Goal: Transaction & Acquisition: Subscribe to service/newsletter

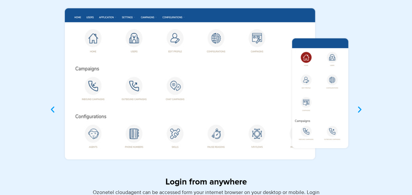
scroll to position [1906, 0]
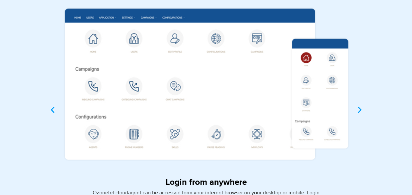
click at [361, 109] on icon "Next slide" at bounding box center [360, 110] width 8 height 8
click at [357, 109] on icon "Next slide" at bounding box center [360, 110] width 8 height 8
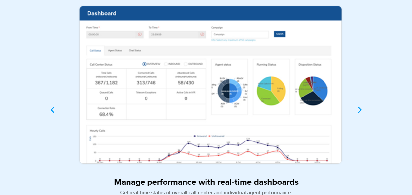
click at [253, 91] on img "3 / 4" at bounding box center [206, 85] width 302 height 171
click at [361, 112] on icon "Next slide" at bounding box center [360, 110] width 8 height 8
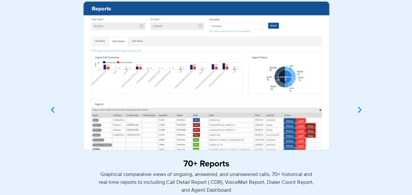
click at [228, 86] on img "4 / 4" at bounding box center [206, 76] width 302 height 153
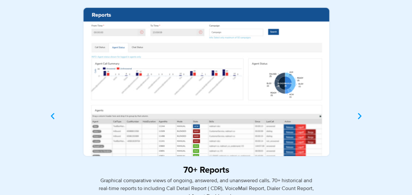
scroll to position [1900, 0]
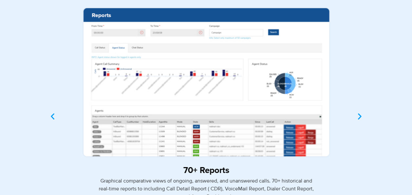
click at [362, 117] on icon "Next slide" at bounding box center [360, 117] width 8 height 8
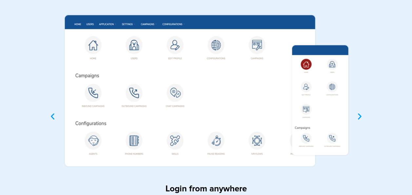
click at [362, 117] on icon "Next slide" at bounding box center [360, 117] width 8 height 8
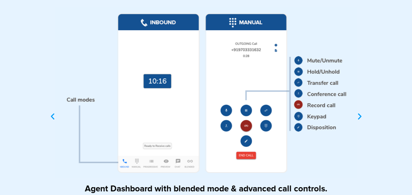
click at [362, 117] on icon "Next slide" at bounding box center [360, 117] width 8 height 8
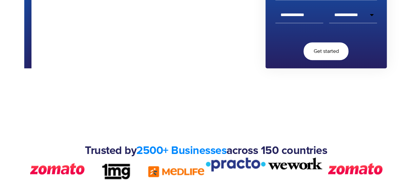
scroll to position [0, 0]
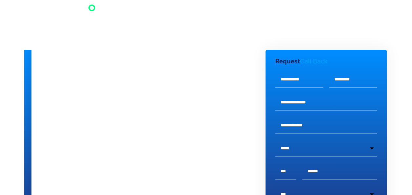
click at [92, 10] on img at bounding box center [62, 11] width 68 height 17
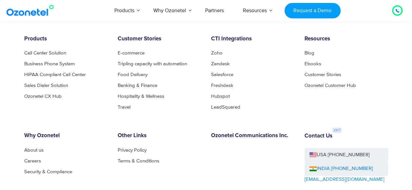
scroll to position [3502, 0]
click at [42, 153] on link "About us" at bounding box center [35, 150] width 23 height 5
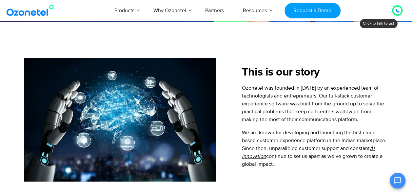
scroll to position [221, 0]
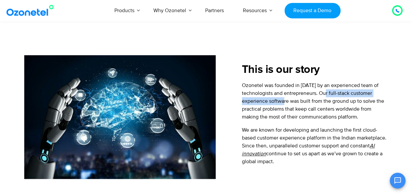
drag, startPoint x: 329, startPoint y: 93, endPoint x: 289, endPoint y: 101, distance: 40.9
click at [289, 101] on p "Ozonetel was founded in 2007 by an experienced team of technologists and entrep…" at bounding box center [315, 100] width 146 height 39
copy p "full-stack customer experience software"
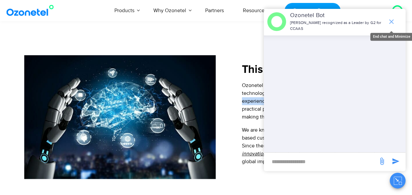
click at [390, 18] on icon "end chat or minimize" at bounding box center [392, 22] width 8 height 8
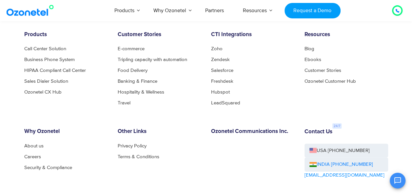
scroll to position [680, 0]
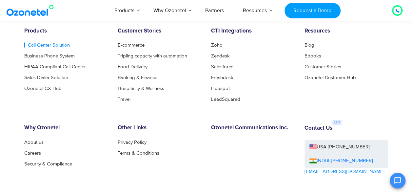
click at [32, 44] on link "Call Center Solution" at bounding box center [47, 45] width 46 height 5
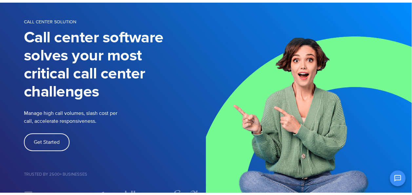
scroll to position [51, 0]
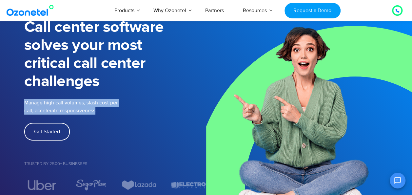
drag, startPoint x: 95, startPoint y: 111, endPoint x: 25, endPoint y: 104, distance: 70.9
click at [25, 104] on p "Manage high call volumes, slash cost per call, accelerate responsiveness." at bounding box center [89, 107] width 131 height 16
copy p "Manage high call volumes, slash cost per call, accelerate responsiveness"
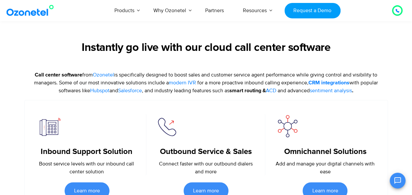
scroll to position [259, 0]
click at [68, 117] on figure at bounding box center [86, 126] width 99 height 25
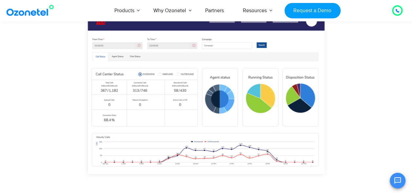
scroll to position [533, 0]
click at [176, 74] on img "3 / 3" at bounding box center [206, 102] width 315 height 195
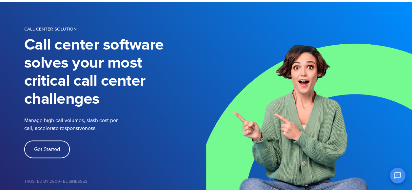
scroll to position [37, 0]
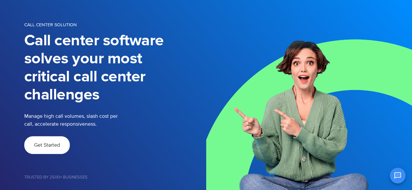
click at [52, 144] on span "Get Started" at bounding box center [47, 144] width 26 height 5
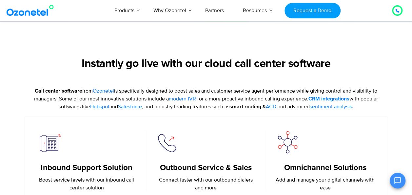
scroll to position [306, 0]
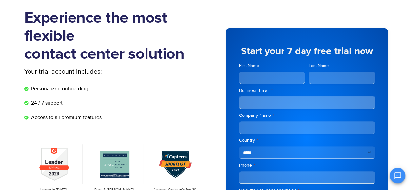
scroll to position [42, 0]
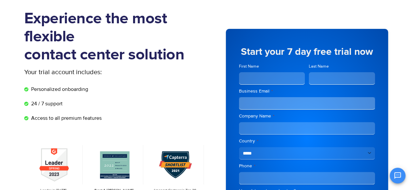
click at [280, 77] on input "First Name" at bounding box center [272, 78] width 66 height 12
type input "******"
type input "****"
type input "**********"
click at [286, 133] on input "Company Name *" at bounding box center [307, 128] width 136 height 12
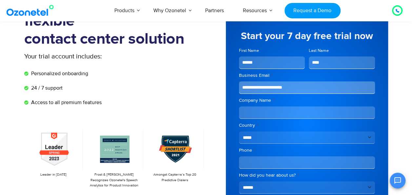
scroll to position [58, 0]
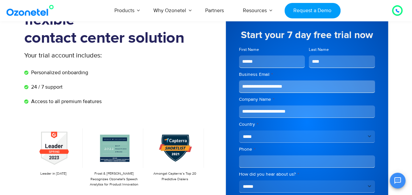
type input "**********"
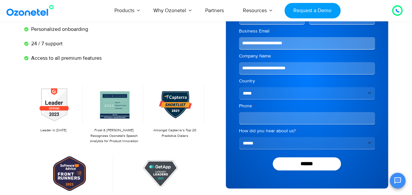
scroll to position [102, 0]
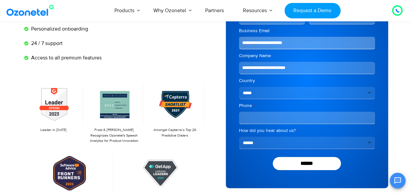
click at [290, 121] on input "Phone *" at bounding box center [307, 118] width 136 height 12
type input "**********"
click at [282, 141] on select "**********" at bounding box center [307, 143] width 136 height 12
select select "**********"
click at [239, 137] on select "**********" at bounding box center [307, 143] width 136 height 12
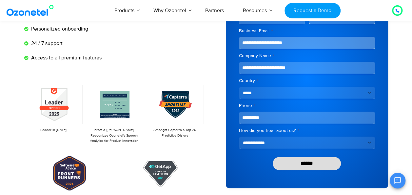
click at [305, 162] on input "******" at bounding box center [307, 163] width 68 height 13
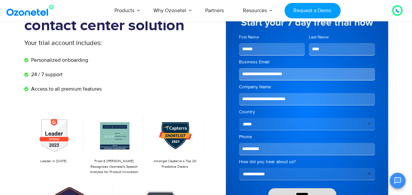
scroll to position [70, 0]
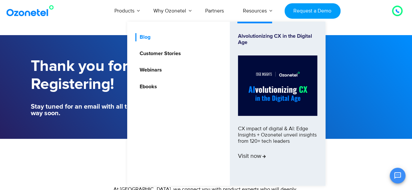
click at [142, 35] on link "Blog" at bounding box center [144, 37] width 16 height 8
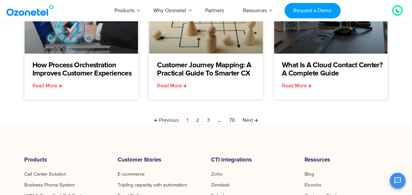
scroll to position [158, 0]
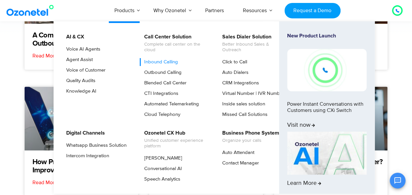
click at [160, 60] on link "Inbound Calling" at bounding box center [159, 62] width 39 height 8
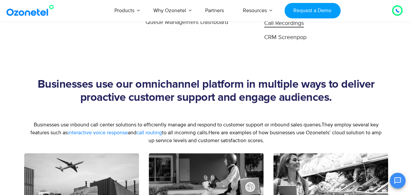
scroll to position [654, 0]
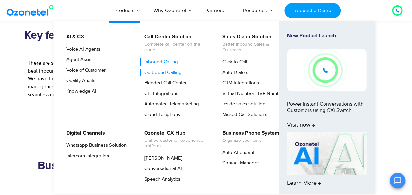
click at [161, 72] on link "Outbound Calling" at bounding box center [161, 73] width 43 height 8
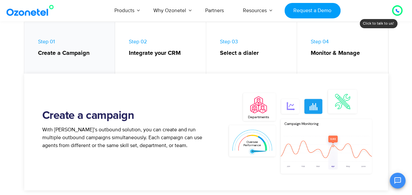
scroll to position [324, 0]
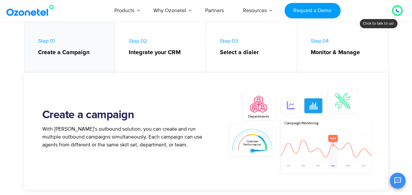
click at [159, 65] on link "Step 02 Integrate your CRM" at bounding box center [160, 48] width 91 height 55
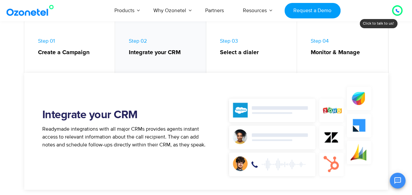
click at [80, 62] on link "Step 01 Create a Campaign" at bounding box center [69, 48] width 91 height 55
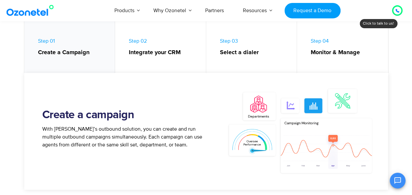
click at [224, 58] on link "Step 03 Select a dialer" at bounding box center [251, 48] width 91 height 55
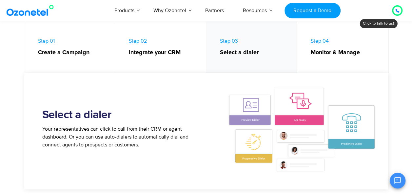
click at [321, 56] on strong "Monitor & Manage" at bounding box center [346, 52] width 71 height 9
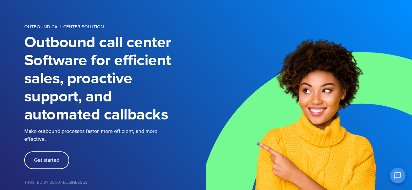
scroll to position [0, 0]
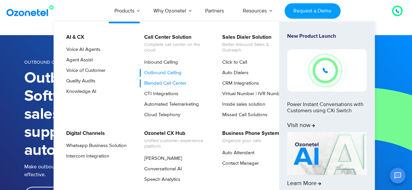
click at [159, 79] on link "Blended Call Center" at bounding box center [164, 83] width 48 height 8
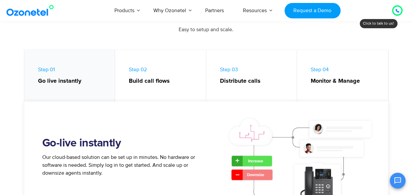
scroll to position [434, 0]
click at [159, 79] on strong "Build call flows" at bounding box center [164, 81] width 71 height 9
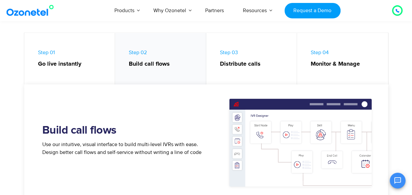
scroll to position [452, 0]
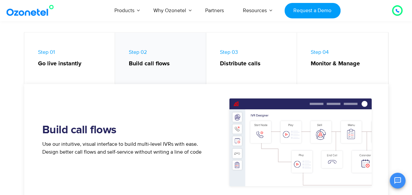
click at [215, 72] on link "Step 03 Distribute calls" at bounding box center [251, 59] width 91 height 55
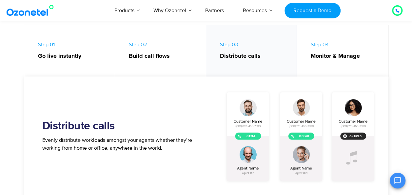
scroll to position [459, 0]
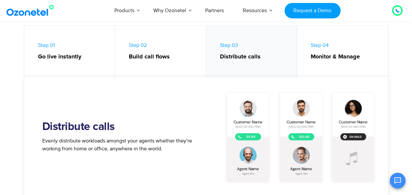
click at [313, 58] on strong "Monitor & Manage" at bounding box center [346, 57] width 71 height 9
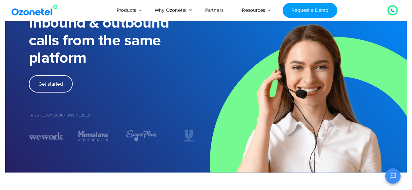
scroll to position [0, 0]
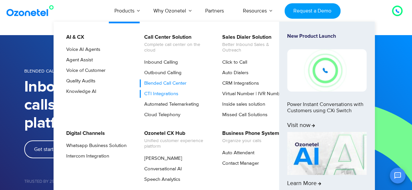
click at [157, 96] on link "CTI Integrations" at bounding box center [159, 94] width 39 height 8
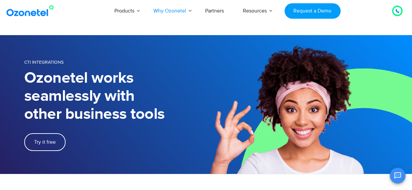
click at [100, 165] on section "CTI Integrations Ozonetel works seamlessly with other business tools Try it free" at bounding box center [206, 104] width 412 height 139
